Goal: Transaction & Acquisition: Purchase product/service

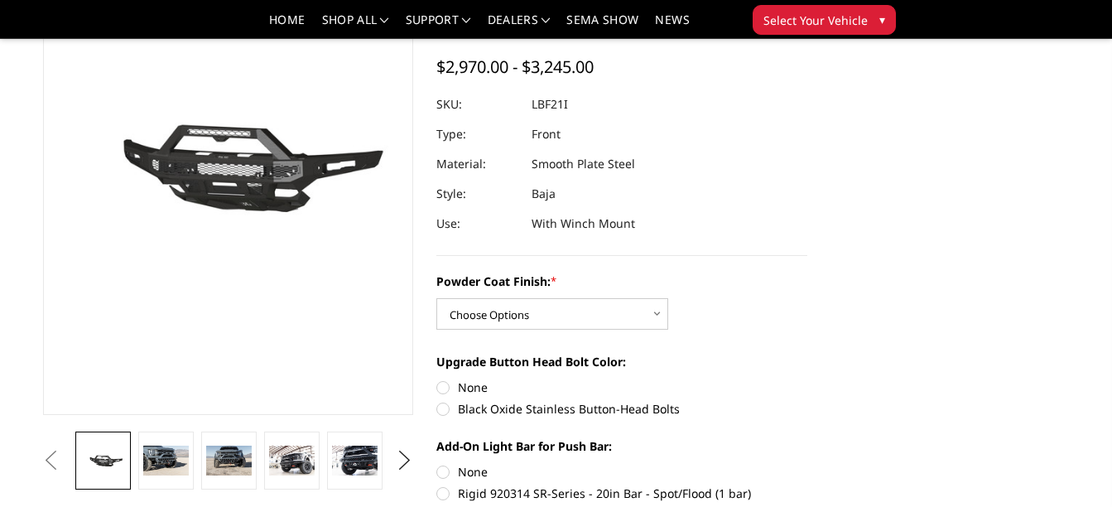
scroll to position [331, 0]
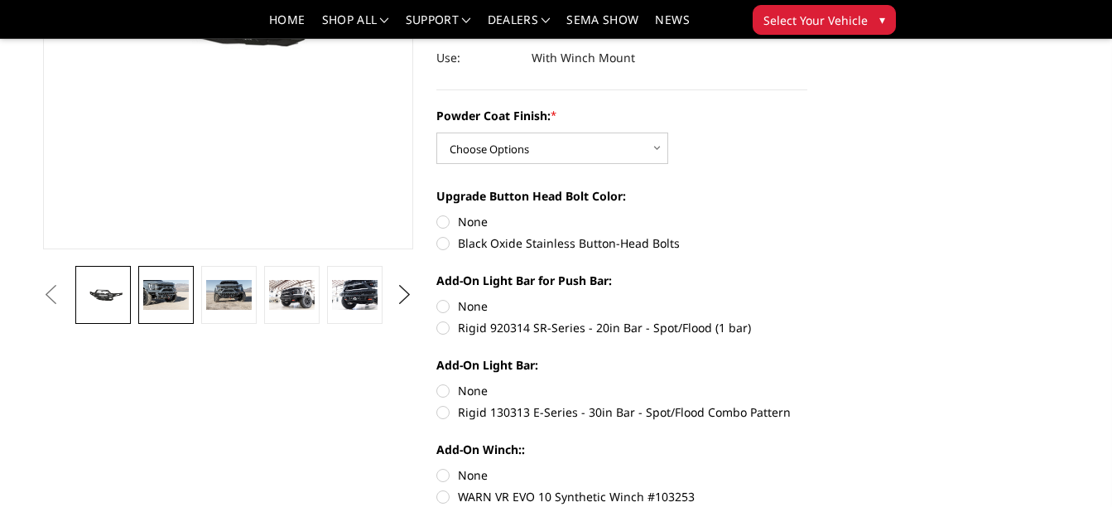
click at [163, 301] on img at bounding box center [165, 295] width 45 height 30
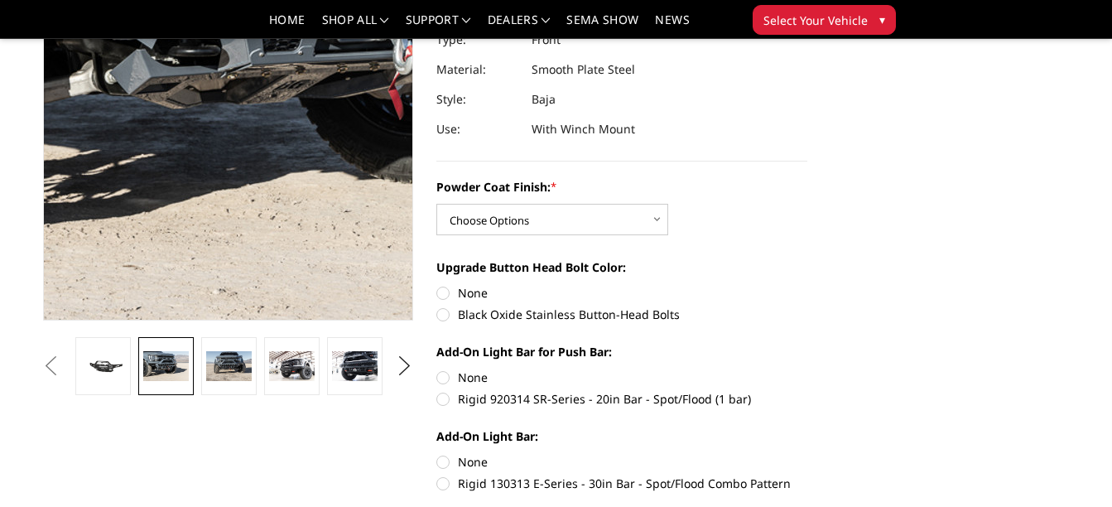
scroll to position [130, 0]
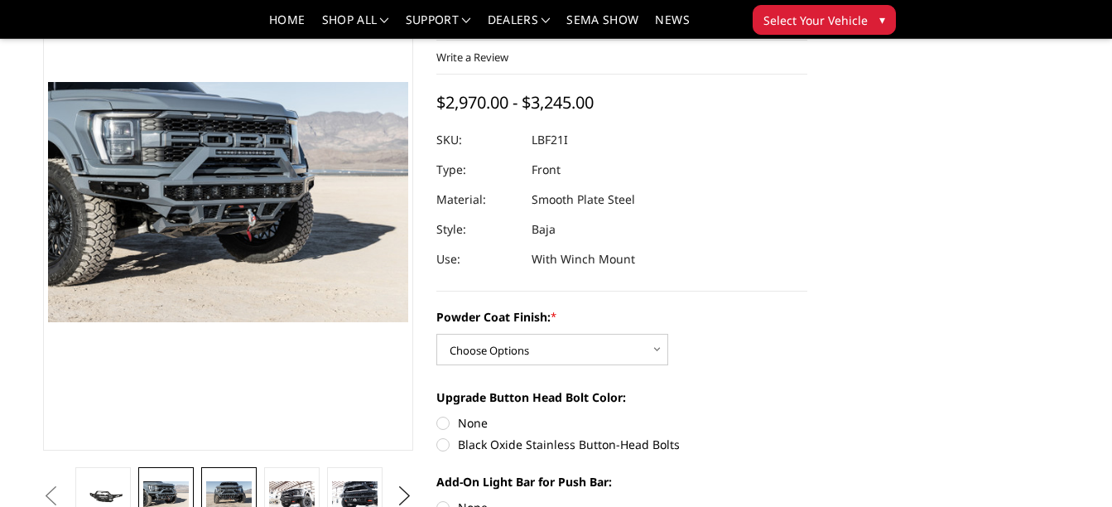
click at [233, 483] on img at bounding box center [228, 496] width 45 height 30
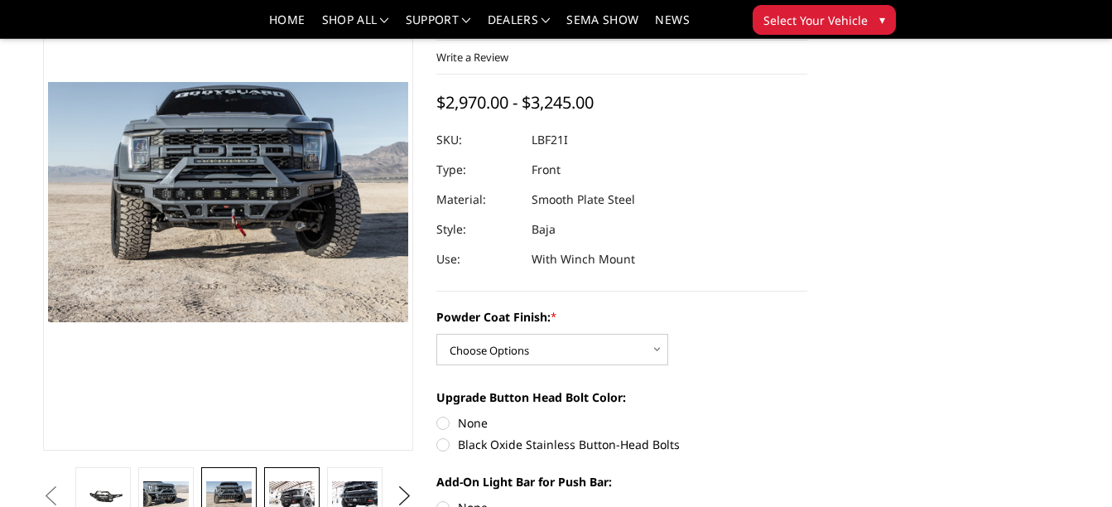
click at [279, 479] on link at bounding box center [291, 496] width 55 height 58
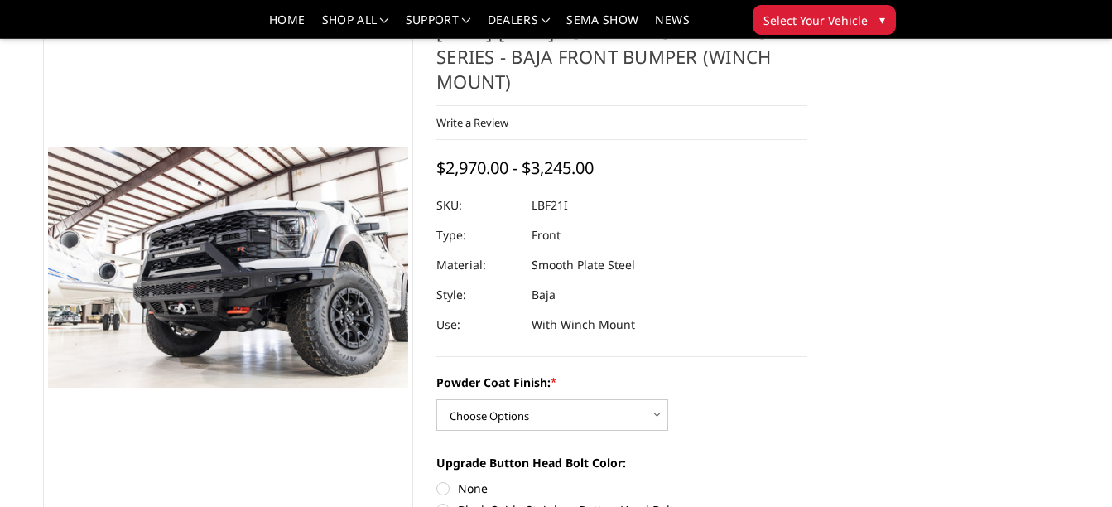
scroll to position [166, 0]
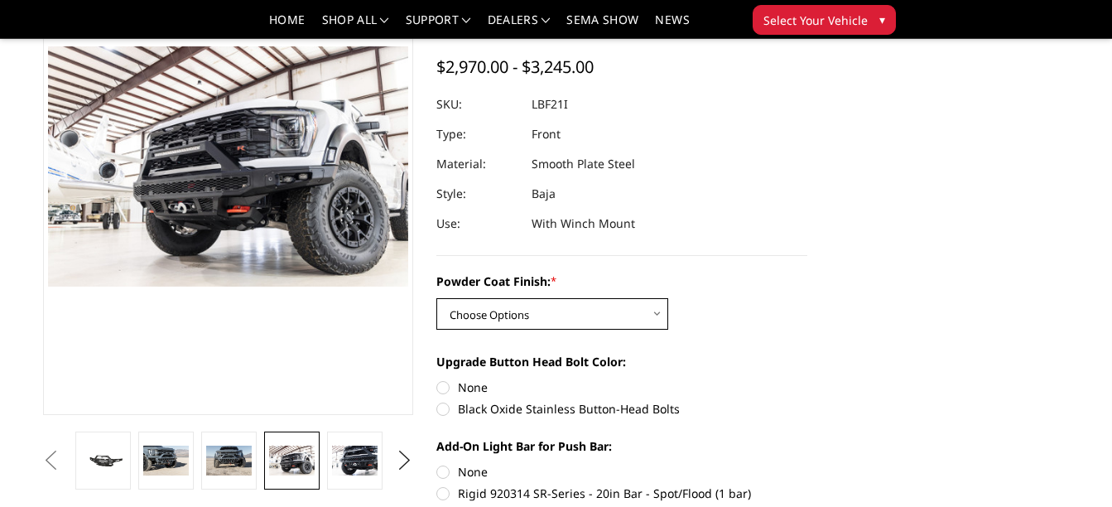
click at [482, 326] on select "Choose Options Bare Metal Texture Black Powder Coat" at bounding box center [552, 313] width 232 height 31
click at [489, 318] on select "Choose Options Bare Metal Texture Black Powder Coat" at bounding box center [552, 313] width 232 height 31
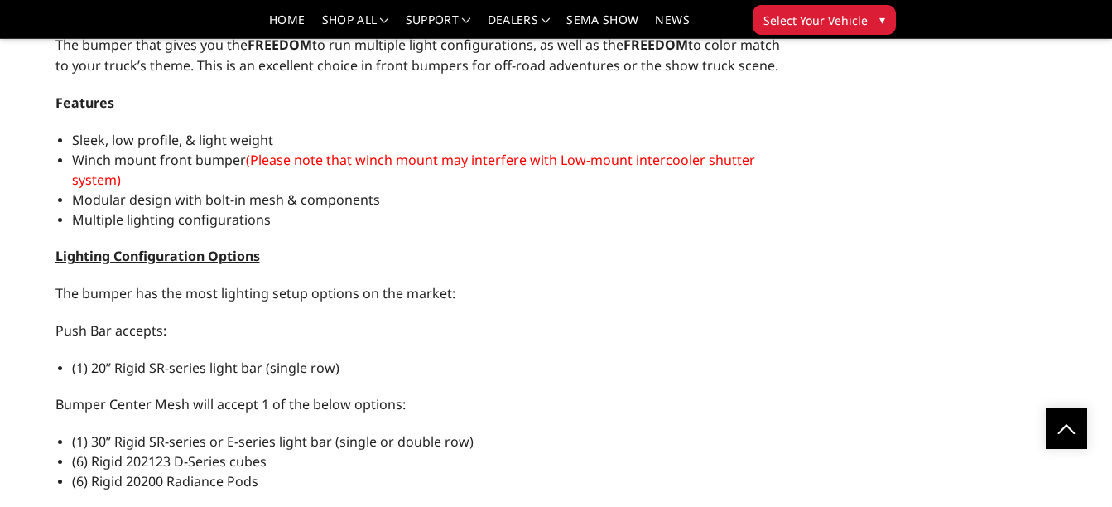
scroll to position [1573, 0]
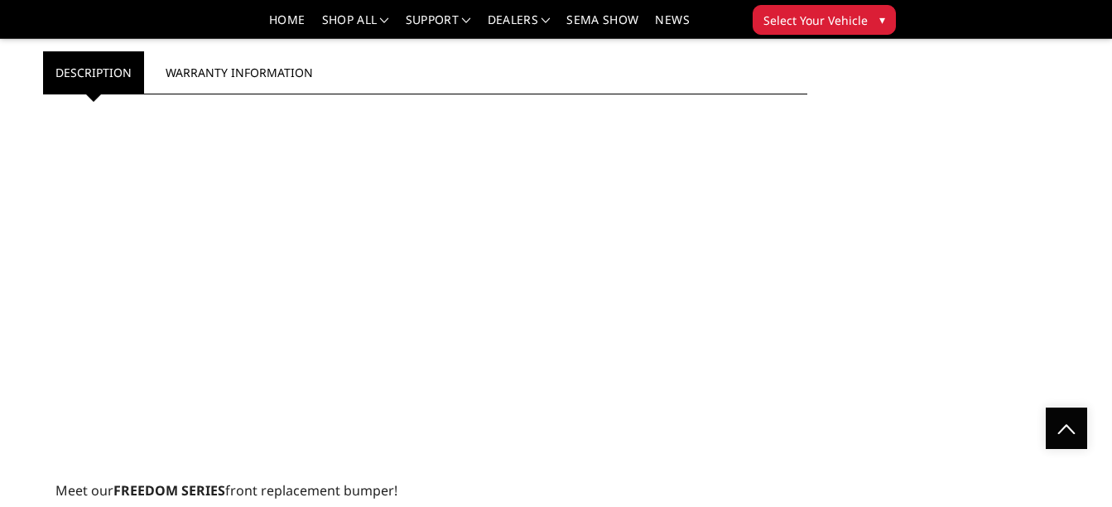
scroll to position [828, 0]
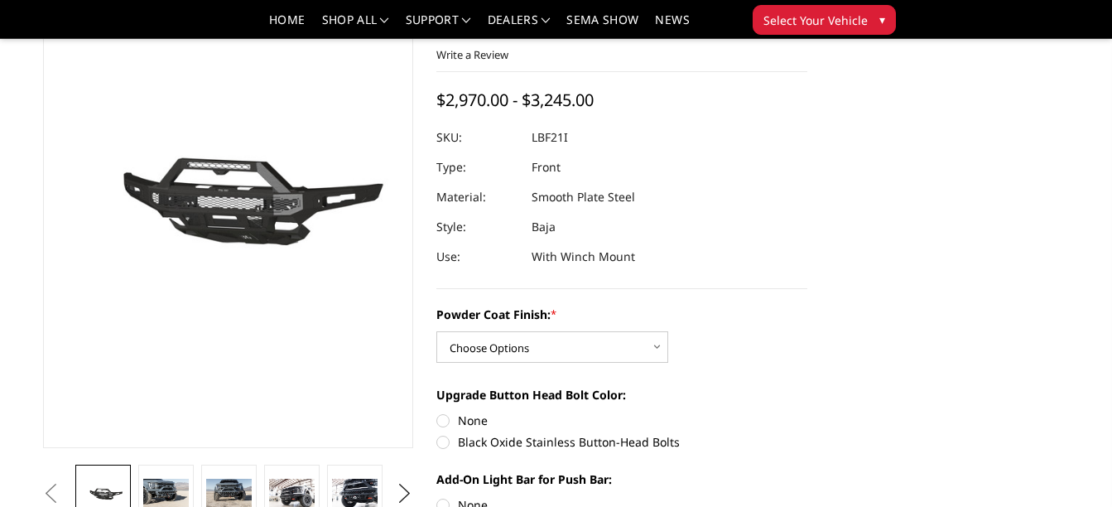
scroll to position [166, 0]
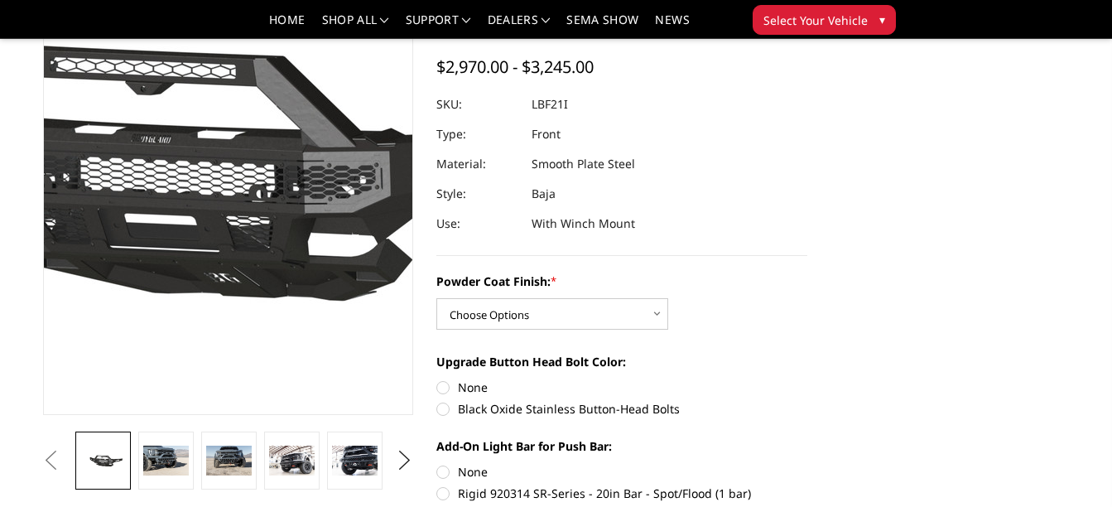
click at [258, 215] on img at bounding box center [171, 168] width 1060 height 496
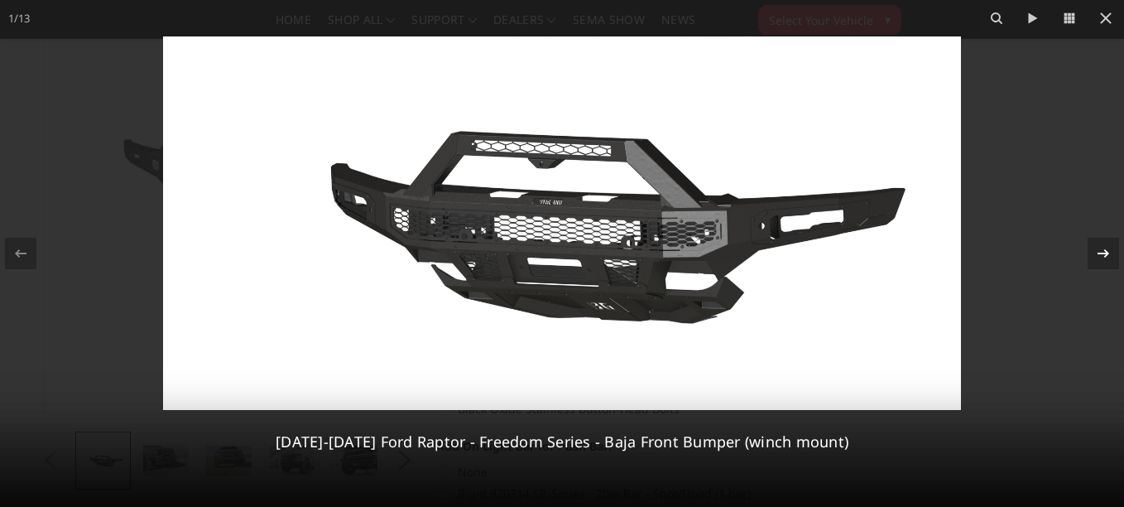
click at [1104, 257] on icon at bounding box center [1104, 253] width 20 height 20
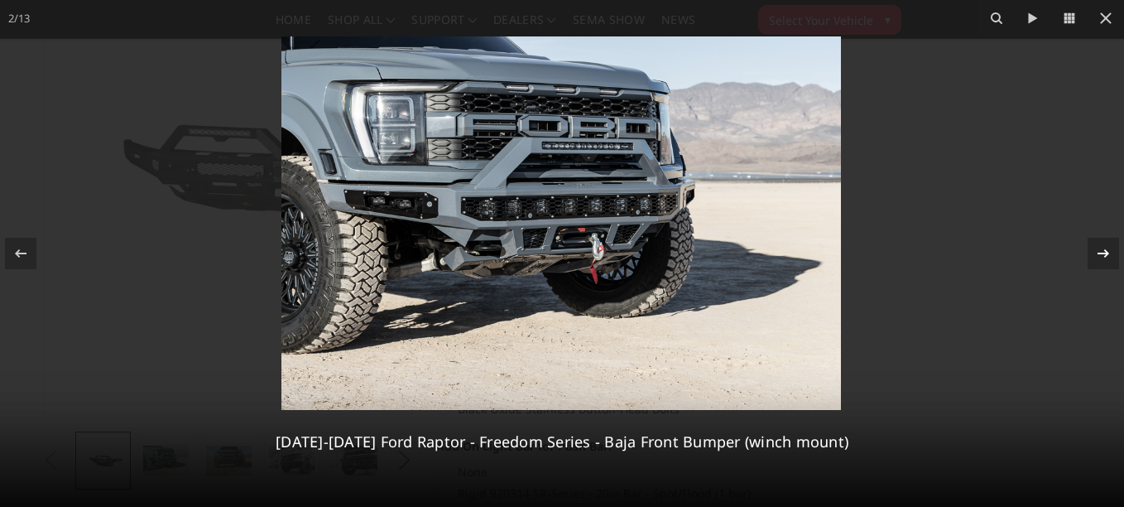
click at [1104, 257] on div "2 / [PHONE_NUMBER][DATE][DATE] Ford Raptor - Freedom Series - Baja Front Bumper…" at bounding box center [562, 253] width 1124 height 507
click at [1104, 257] on icon at bounding box center [1104, 253] width 20 height 20
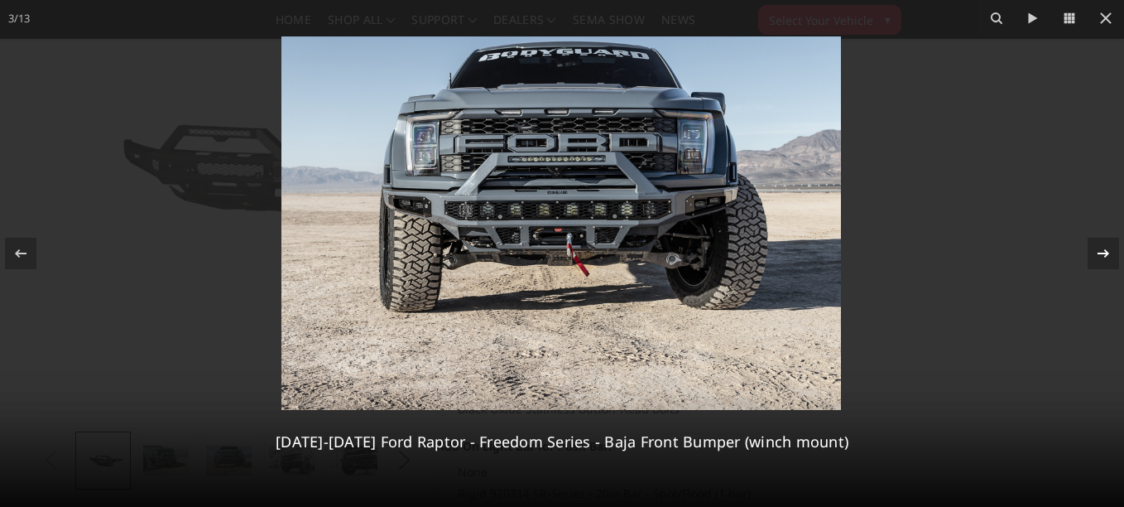
click at [1104, 257] on icon at bounding box center [1104, 253] width 20 height 20
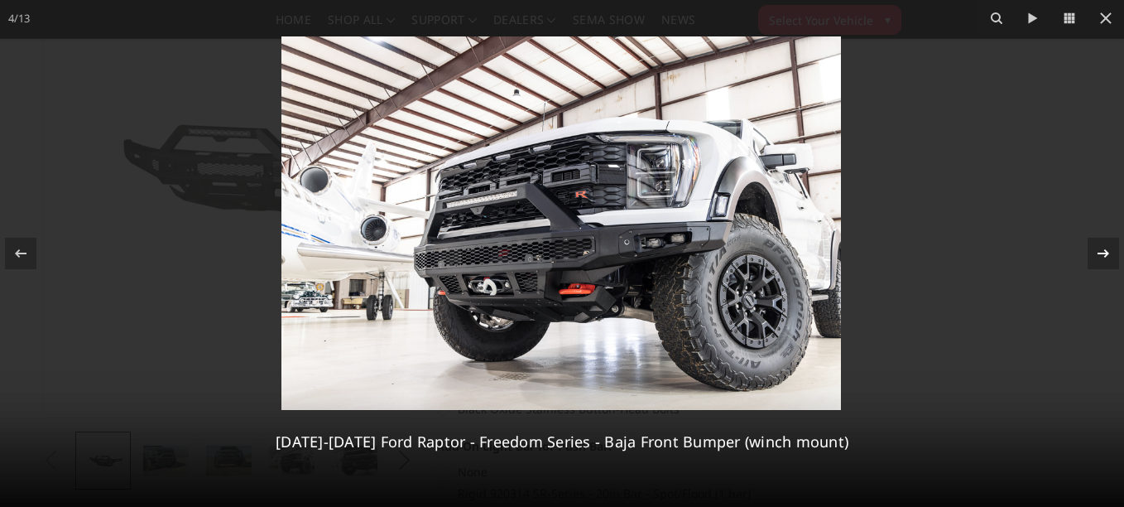
click at [1105, 250] on icon at bounding box center [1104, 253] width 12 height 8
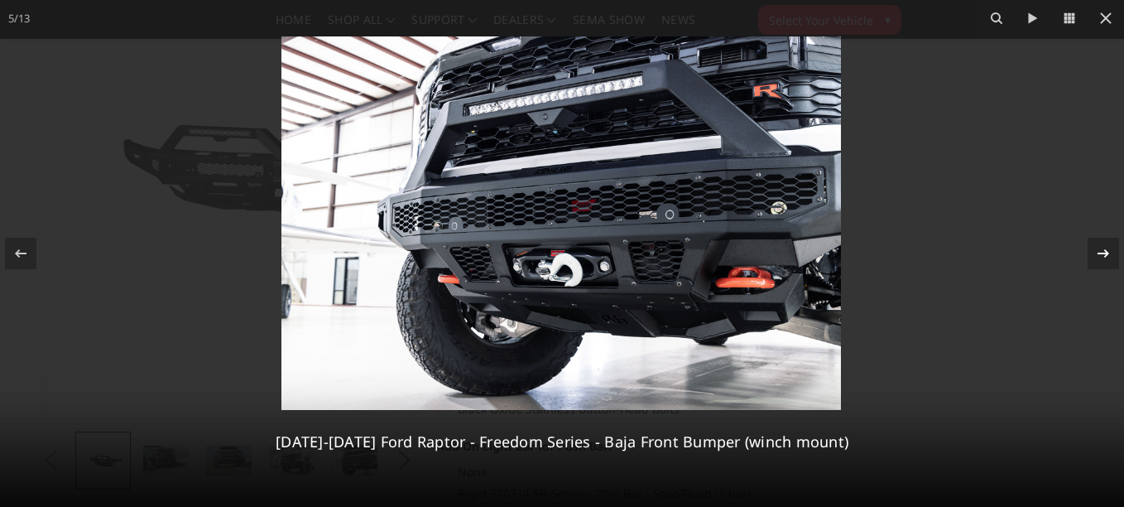
click at [1105, 250] on div "5 / [PHONE_NUMBER][DATE][DATE] Ford Raptor - Freedom Series - Baja Front Bumper…" at bounding box center [562, 253] width 1124 height 507
click at [1103, 267] on div at bounding box center [1103, 253] width 31 height 31
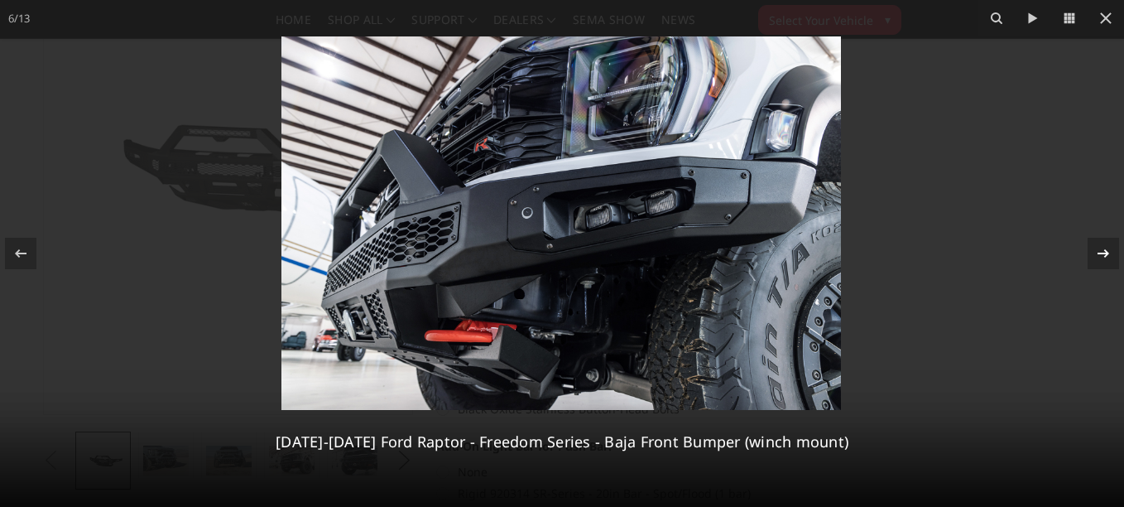
click at [1104, 253] on icon at bounding box center [1104, 253] width 20 height 20
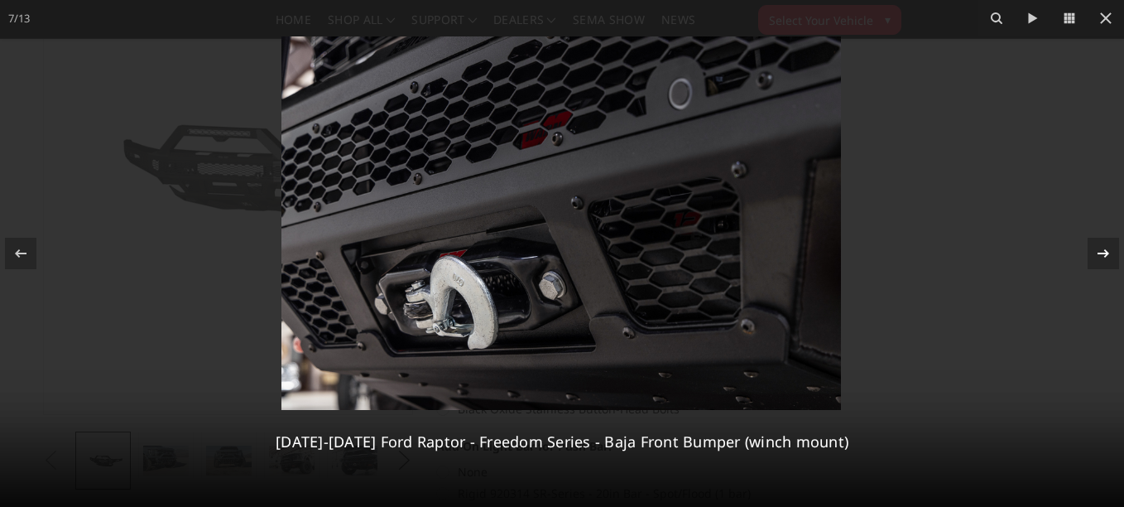
click at [1104, 253] on icon at bounding box center [1104, 253] width 20 height 20
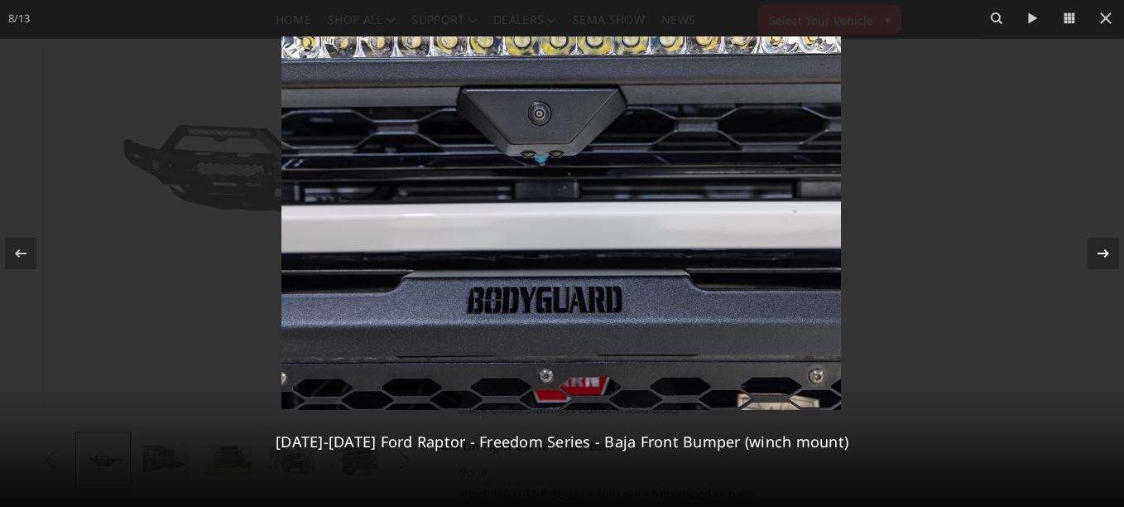
click at [1104, 253] on icon at bounding box center [1104, 253] width 20 height 20
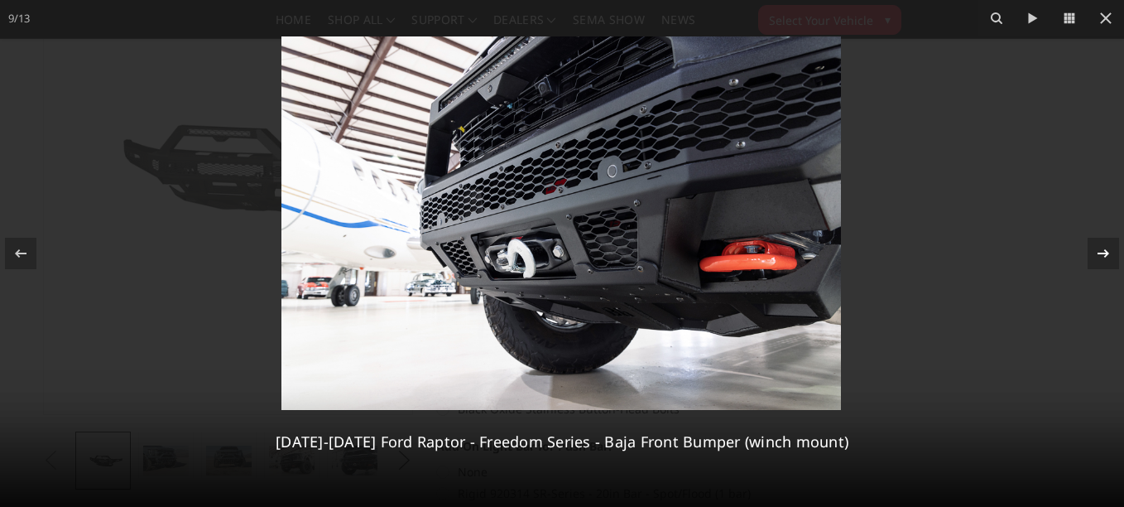
click at [1104, 253] on icon at bounding box center [1104, 253] width 20 height 20
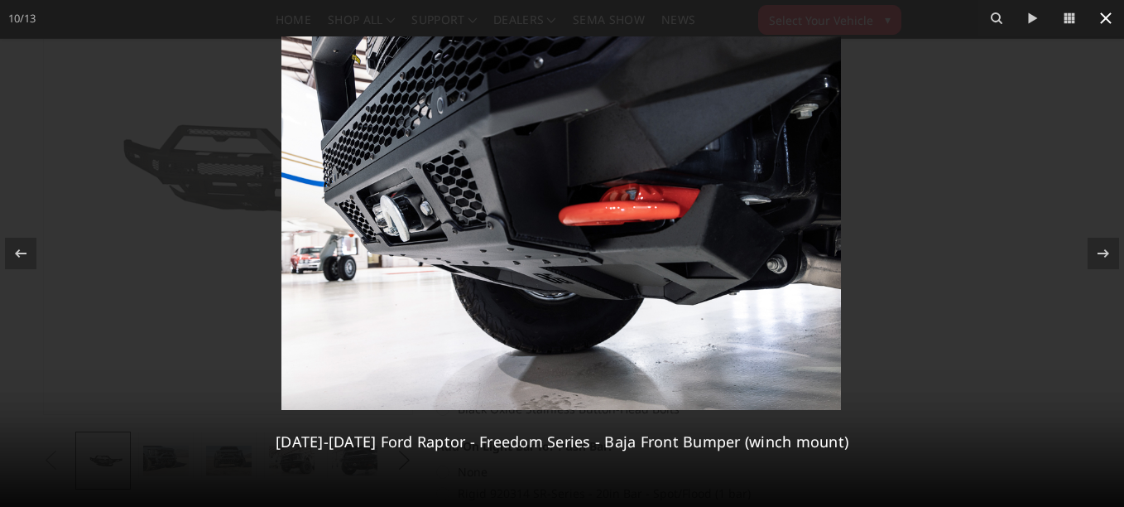
click at [1095, 18] on button at bounding box center [1106, 18] width 36 height 36
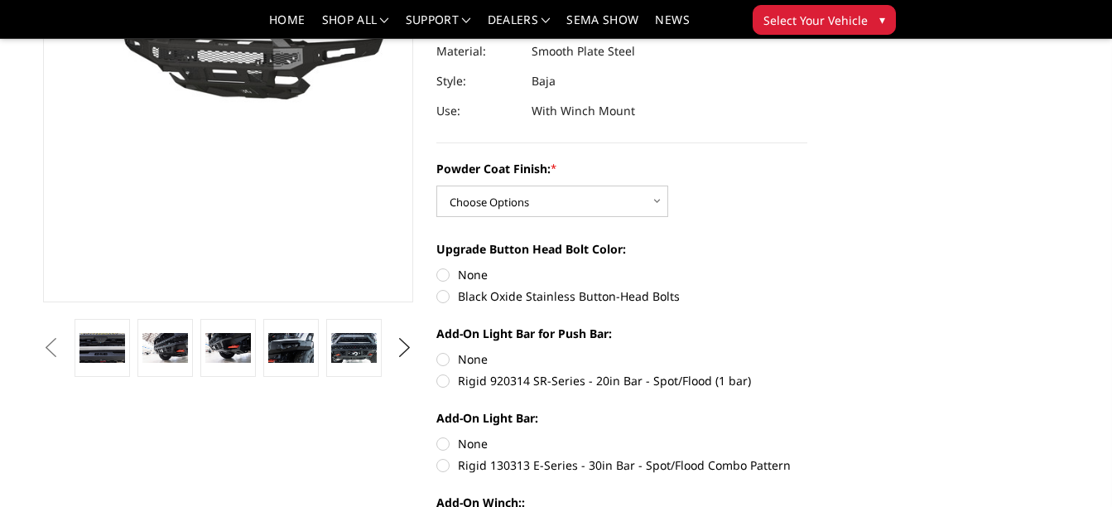
scroll to position [248, 0]
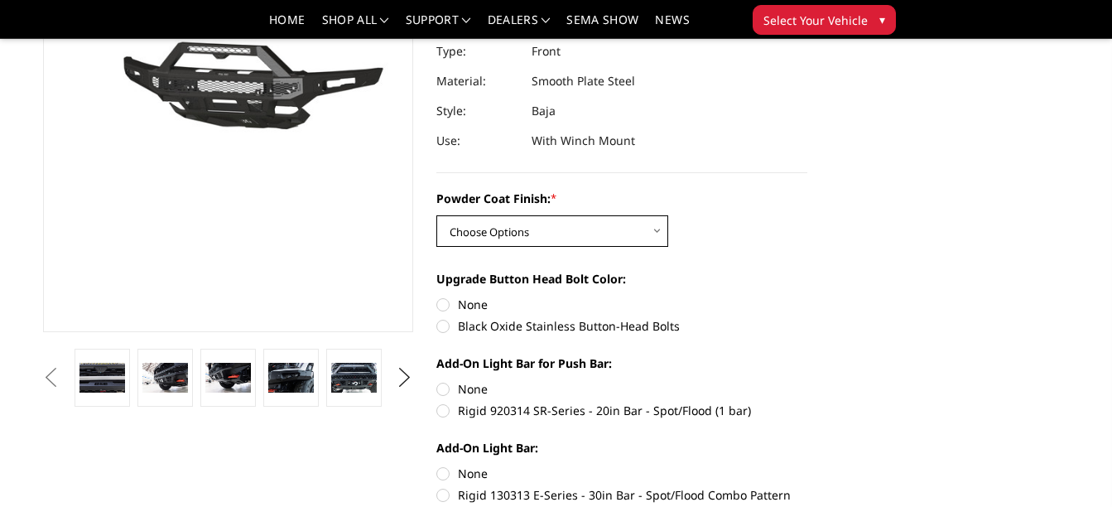
click at [596, 221] on select "Choose Options Bare Metal Texture Black Powder Coat" at bounding box center [552, 230] width 232 height 31
select select "2766"
click at [436, 215] on select "Choose Options Bare Metal Texture Black Powder Coat" at bounding box center [552, 230] width 232 height 31
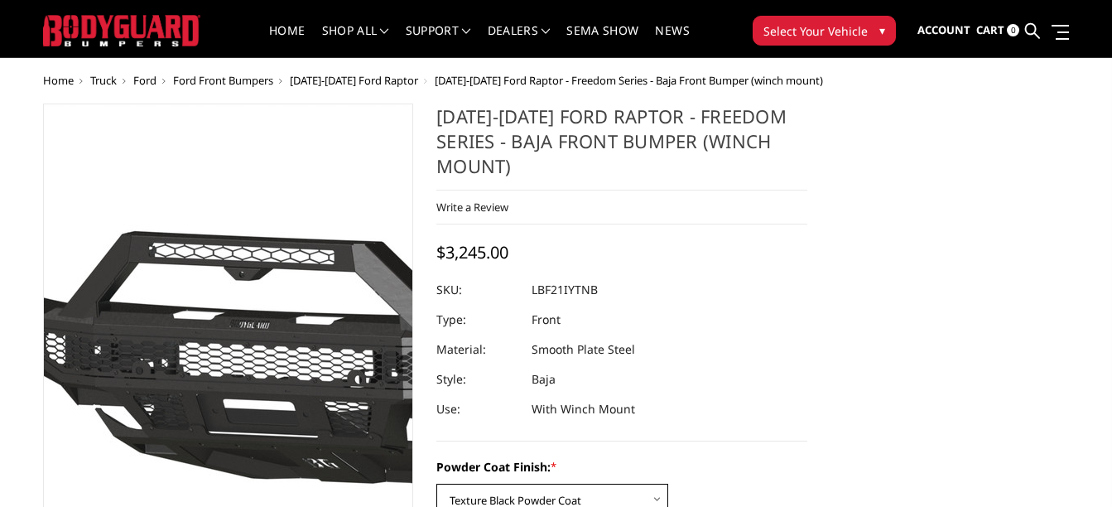
scroll to position [0, 0]
